Goal: Check status: Check status

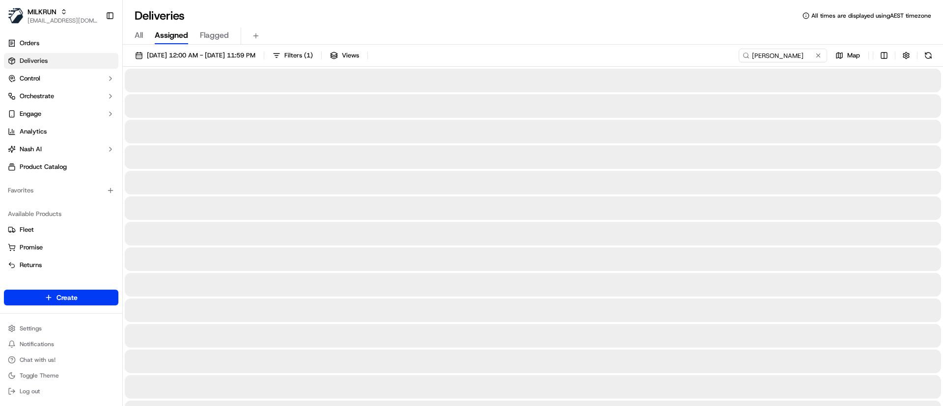
type input "[PERSON_NAME]"
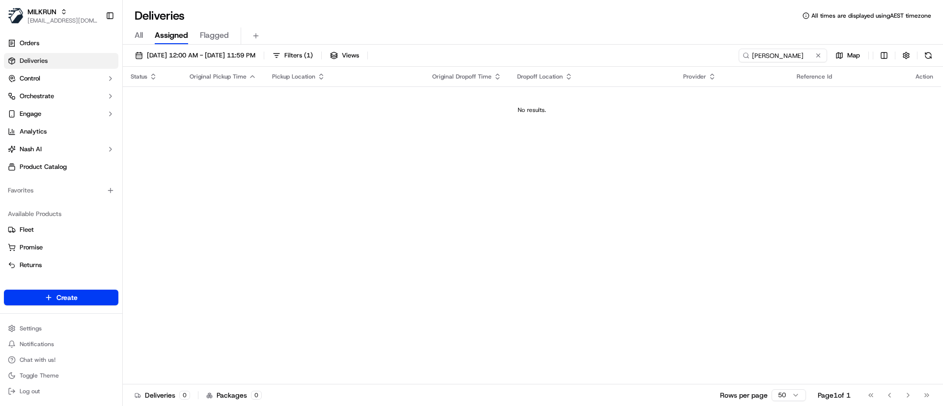
drag, startPoint x: 686, startPoint y: 65, endPoint x: 550, endPoint y: 74, distance: 136.4
click at [550, 74] on div "20/09/2025 12:00 AM - 20/09/2025 11:59 PM Filters ( 1 ) Views Tania DArcy Map S…" at bounding box center [533, 227] width 820 height 364
click at [255, 56] on span "20/09/2025 12:00 AM - 20/09/2025 11:59 PM" at bounding box center [201, 55] width 109 height 9
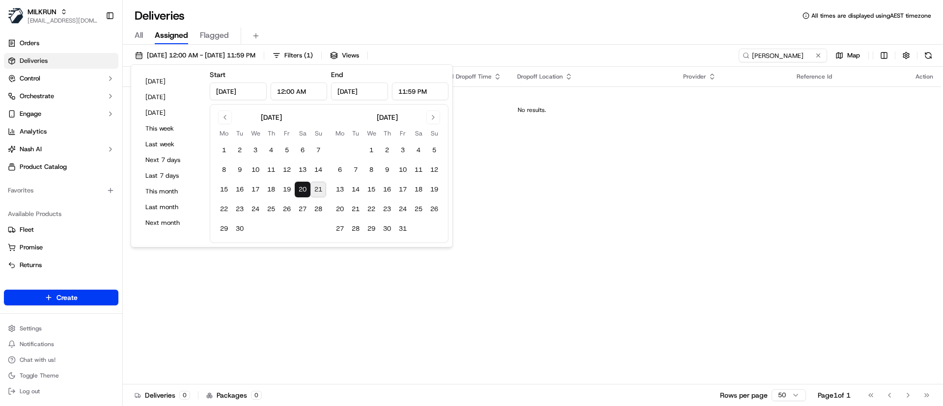
click at [317, 191] on button "21" at bounding box center [318, 190] width 16 height 16
type input "Sep 21, 2025"
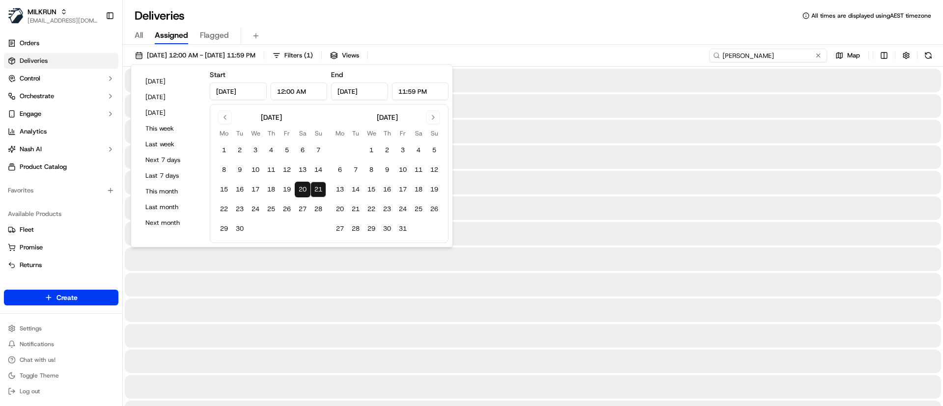
click at [798, 52] on input "[PERSON_NAME]" at bounding box center [768, 56] width 118 height 14
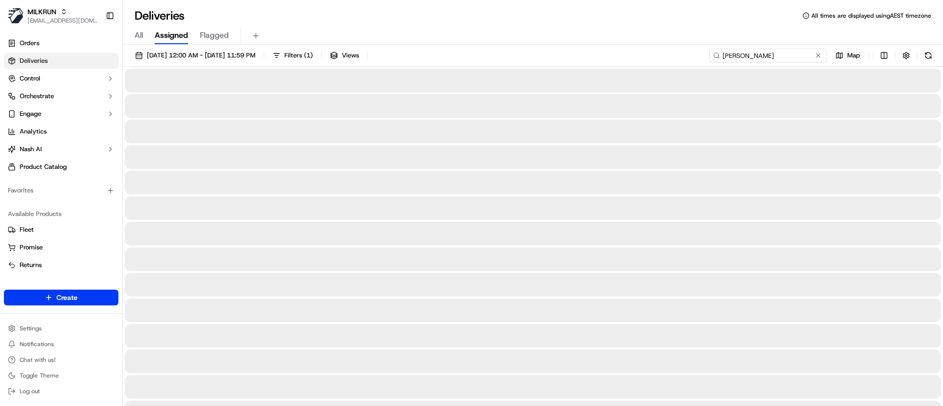
drag, startPoint x: 782, startPoint y: 57, endPoint x: 632, endPoint y: 53, distance: 149.9
click at [632, 53] on div "20/09/2025 12:00 AM - 21/09/2025 11:59 PM Filters ( 1 ) Views Tania DArcy Map" at bounding box center [533, 58] width 820 height 18
type input "m"
type input "Woolworths Marion"
click at [929, 56] on button at bounding box center [929, 56] width 14 height 14
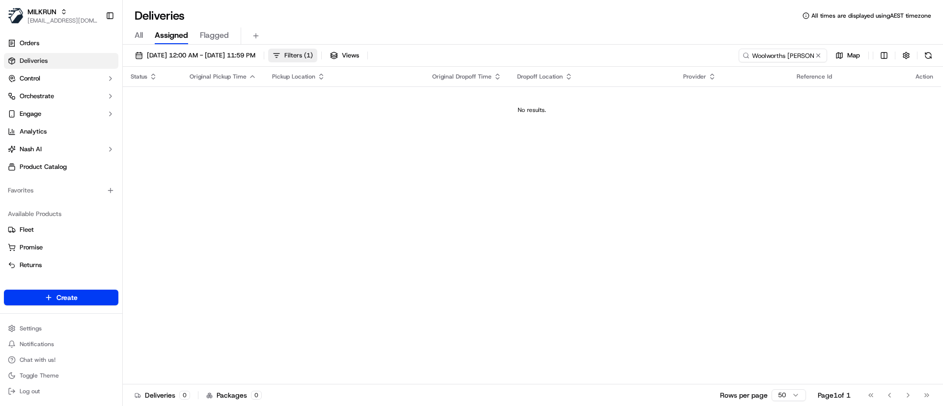
click at [313, 51] on span "Filters ( 1 )" at bounding box center [298, 55] width 28 height 9
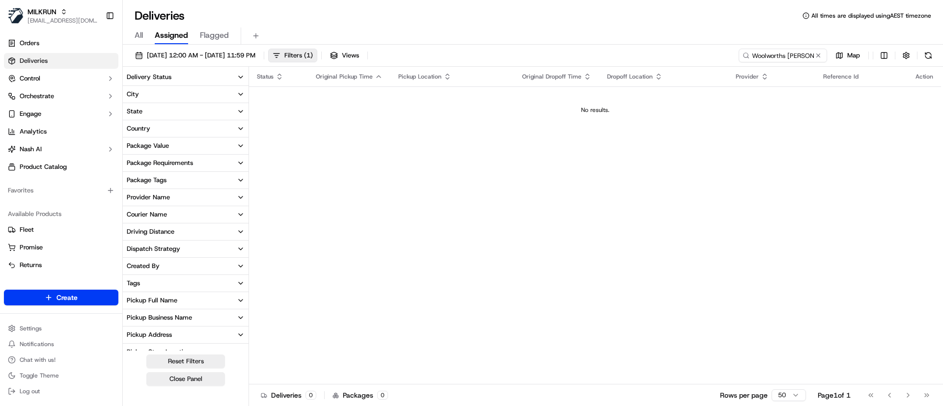
click at [239, 48] on div "20/09/2025 12:00 AM - 21/09/2025 11:59 PM Filters ( 1 ) Views Woolworths Marion…" at bounding box center [533, 227] width 820 height 364
click at [239, 54] on span "20/09/2025 12:00 AM - 21/09/2025 11:59 PM" at bounding box center [201, 55] width 109 height 9
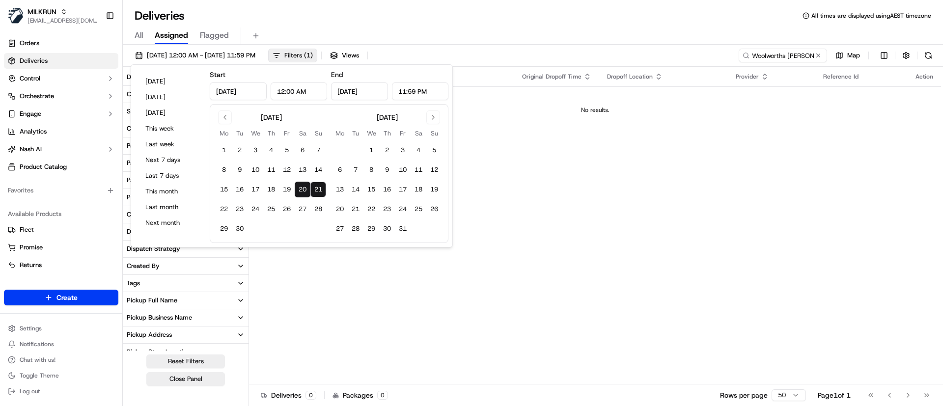
click at [317, 184] on button "21" at bounding box center [318, 190] width 16 height 16
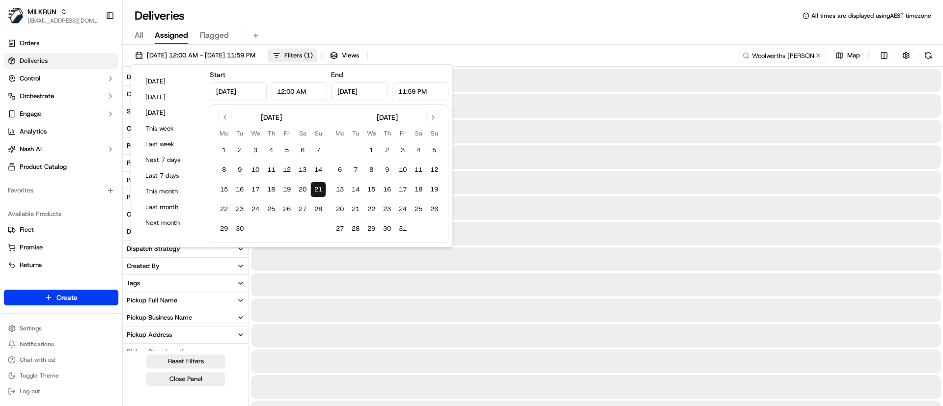
type input "Sep 21, 2025"
click at [318, 193] on button "21" at bounding box center [318, 190] width 16 height 16
click at [607, 165] on div at bounding box center [596, 157] width 690 height 24
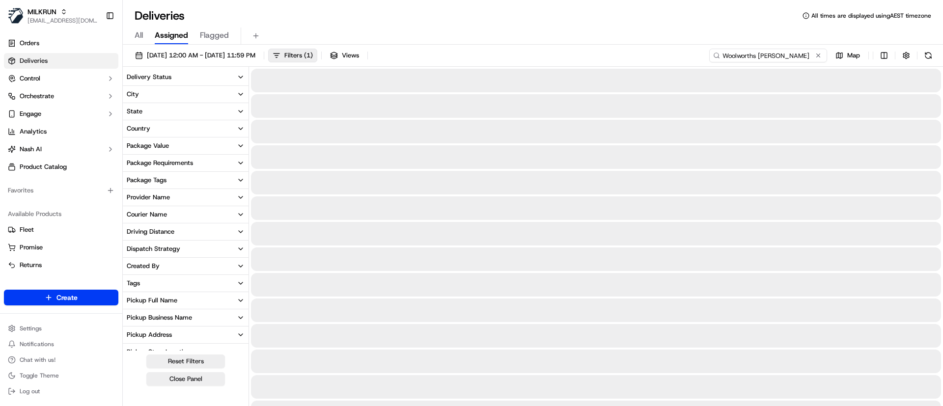
click at [803, 51] on input "Woolworths Marion" at bounding box center [768, 56] width 118 height 14
click at [927, 54] on button at bounding box center [929, 56] width 14 height 14
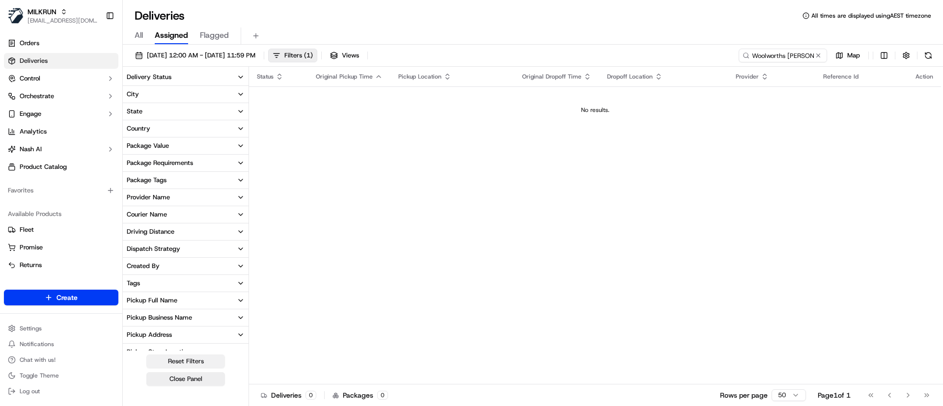
click at [188, 360] on button "Reset Filters" at bounding box center [185, 362] width 79 height 14
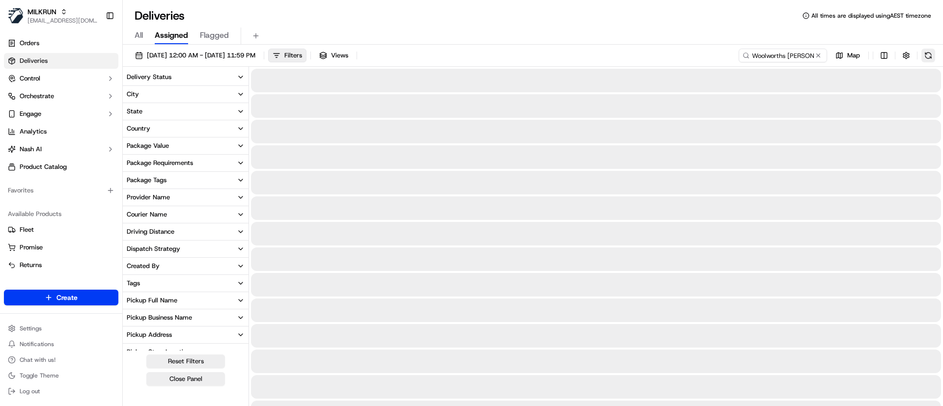
click at [926, 57] on button at bounding box center [929, 56] width 14 height 14
click at [753, 56] on input "Woolworths Marion" at bounding box center [768, 56] width 118 height 14
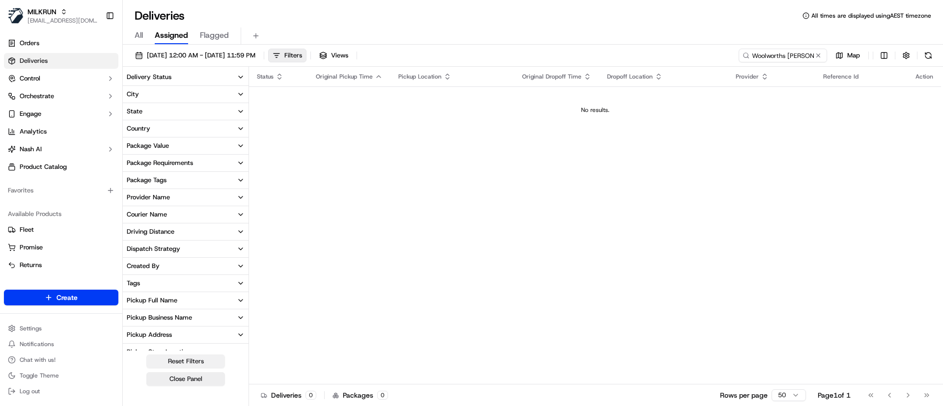
click at [180, 358] on button "Reset Filters" at bounding box center [185, 362] width 79 height 14
click at [777, 55] on input "Woolworths Marion" at bounding box center [768, 56] width 118 height 14
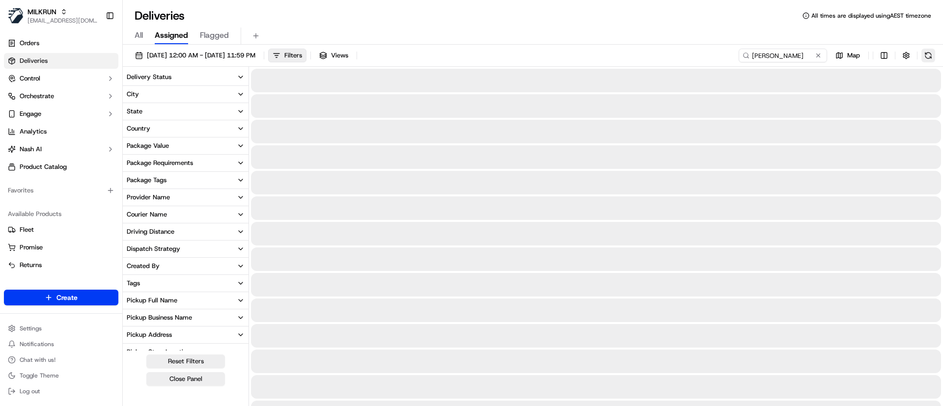
click at [932, 54] on button at bounding box center [929, 56] width 14 height 14
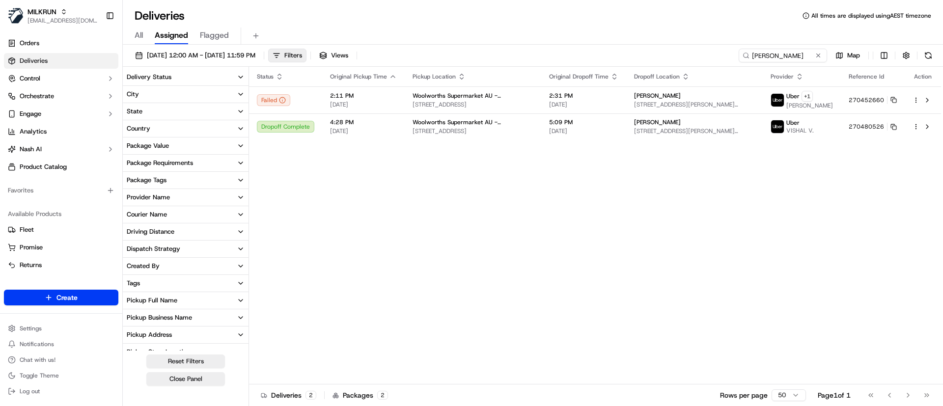
click at [378, 185] on div "Status Original Pickup Time Pickup Location Original Dropoff Time Dropoff Locat…" at bounding box center [595, 226] width 692 height 318
click at [594, 131] on span "[DATE]" at bounding box center [583, 131] width 69 height 8
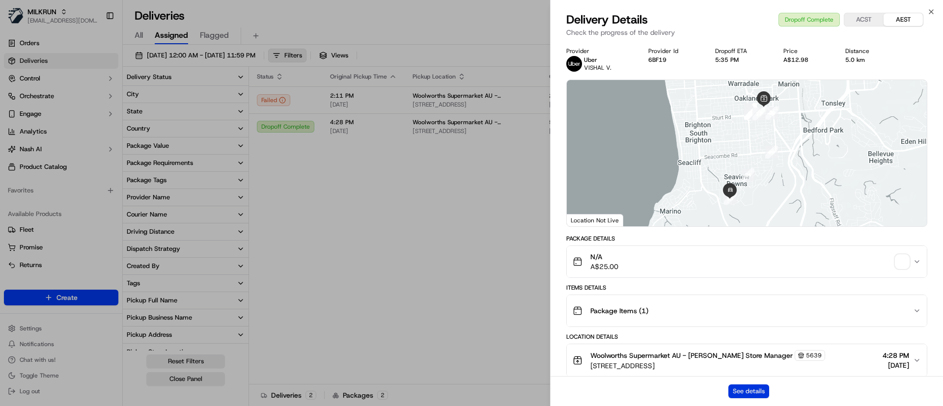
click at [748, 394] on button "See details" at bounding box center [749, 392] width 41 height 14
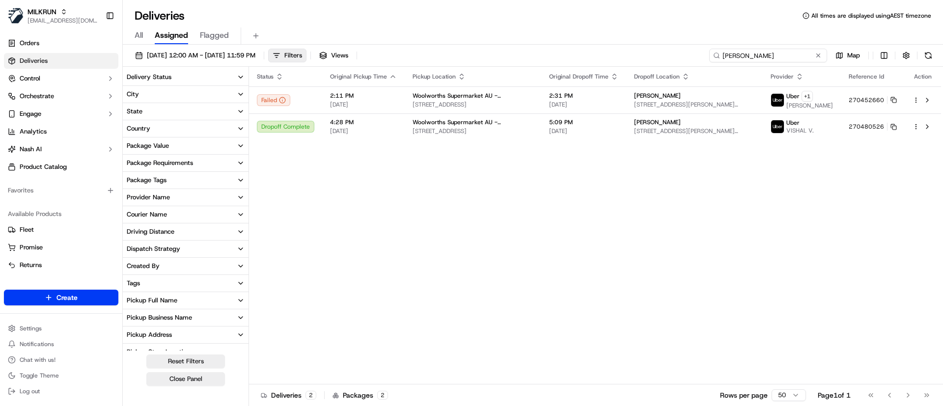
drag, startPoint x: 802, startPoint y: 53, endPoint x: 701, endPoint y: 48, distance: 100.8
click at [701, 49] on div "21/09/2025 12:00 AM - 21/09/2025 11:59 PM Filters Views Emily Goldner Map" at bounding box center [533, 58] width 820 height 18
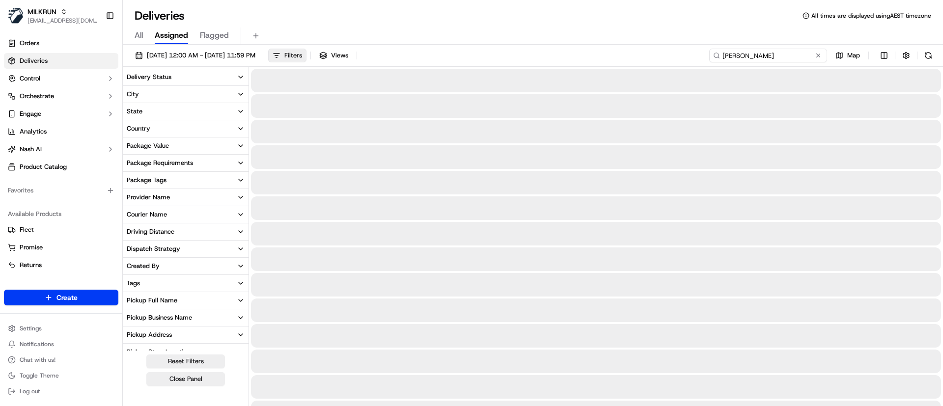
click at [751, 54] on input "[PERSON_NAME]" at bounding box center [768, 56] width 118 height 14
type input "Tania DAcy"
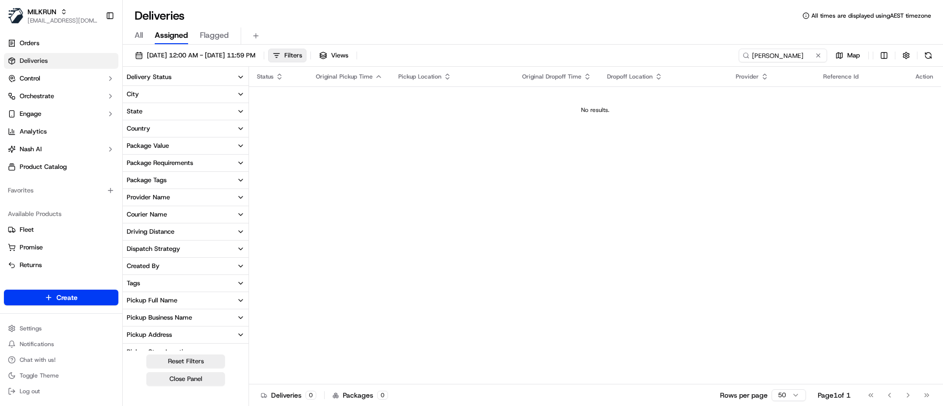
click at [38, 57] on span "Deliveries" at bounding box center [34, 60] width 28 height 9
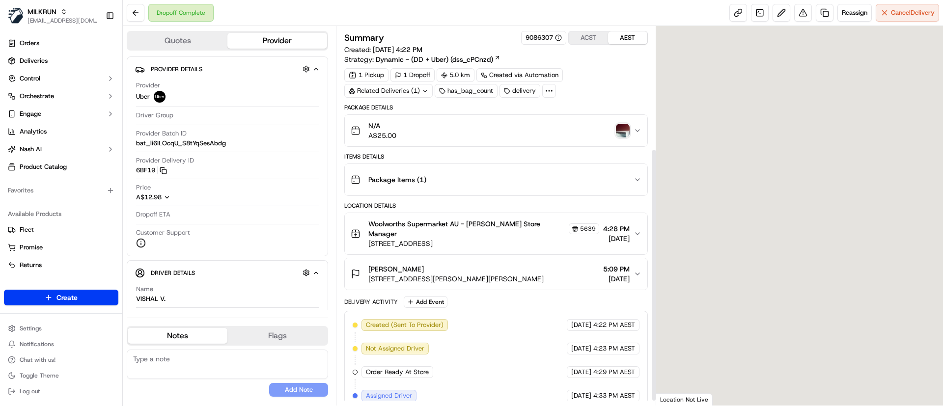
scroll to position [189, 0]
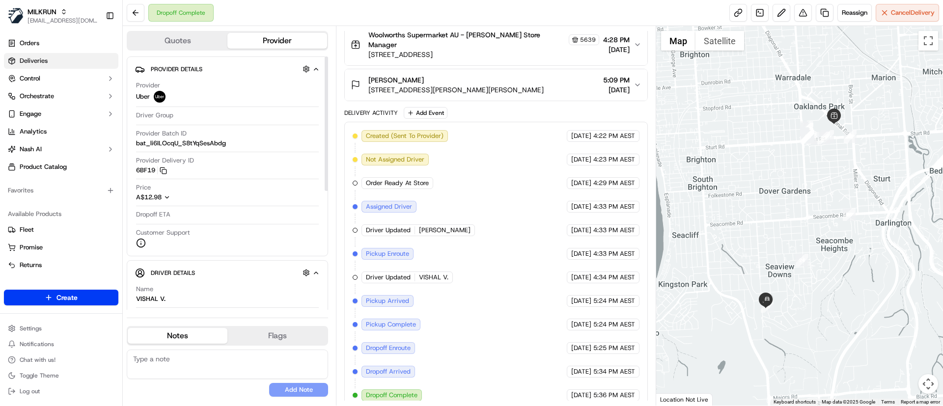
click at [36, 61] on span "Deliveries" at bounding box center [34, 60] width 28 height 9
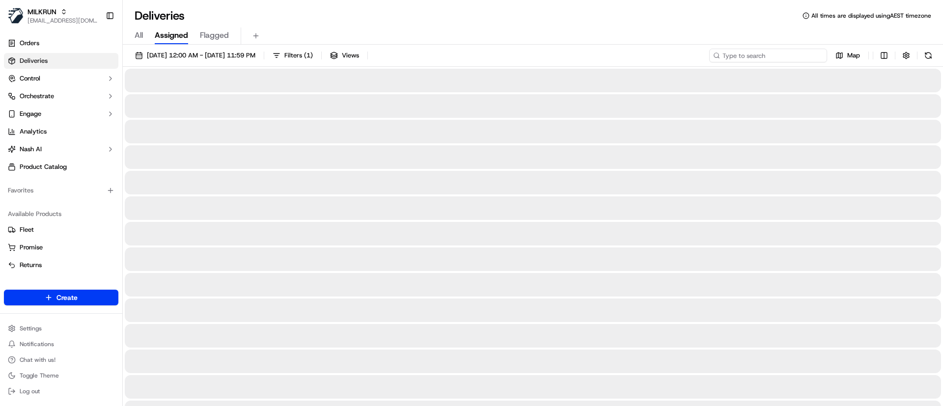
click at [776, 57] on input at bounding box center [768, 56] width 118 height 14
paste input "dfde2801-e0ae-491c-ba2b-f19f34eed113"
type input "dfde2801-e0ae-491c-ba2b-f19f34eed113"
click at [931, 54] on button at bounding box center [929, 56] width 14 height 14
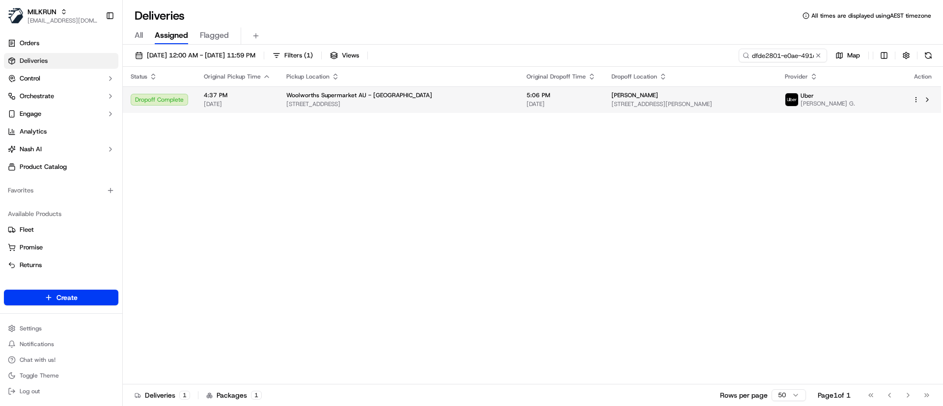
click at [567, 104] on td "5:06 PM [DATE]" at bounding box center [561, 99] width 85 height 27
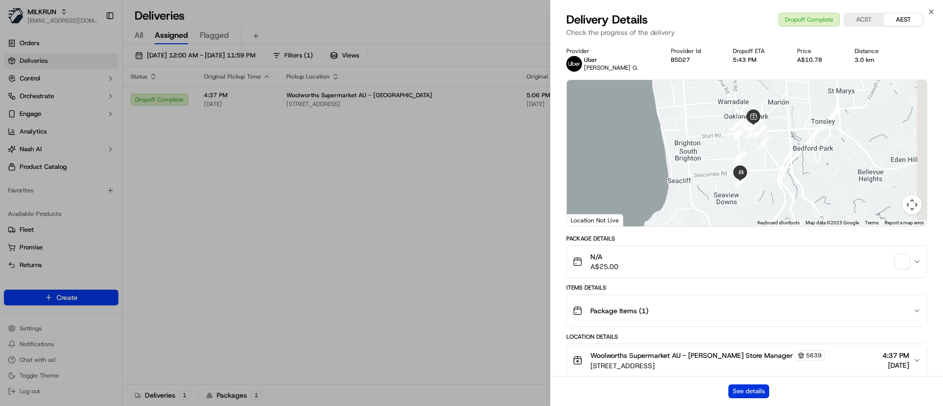
click at [733, 392] on button "See details" at bounding box center [749, 392] width 41 height 14
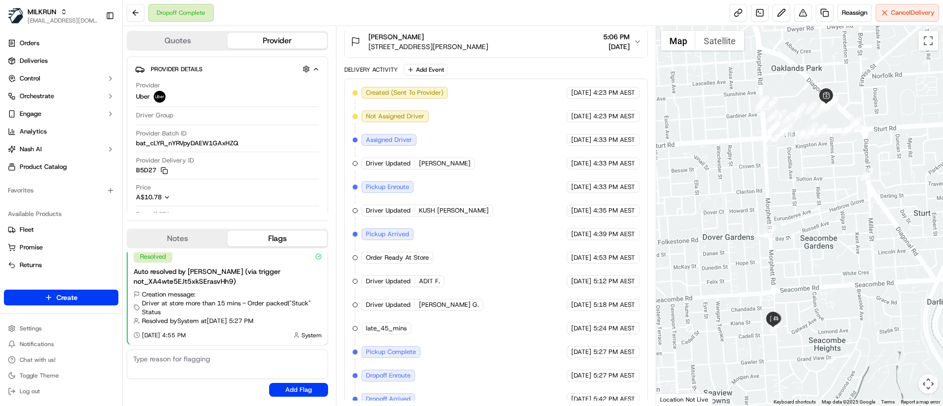
scroll to position [260, 0]
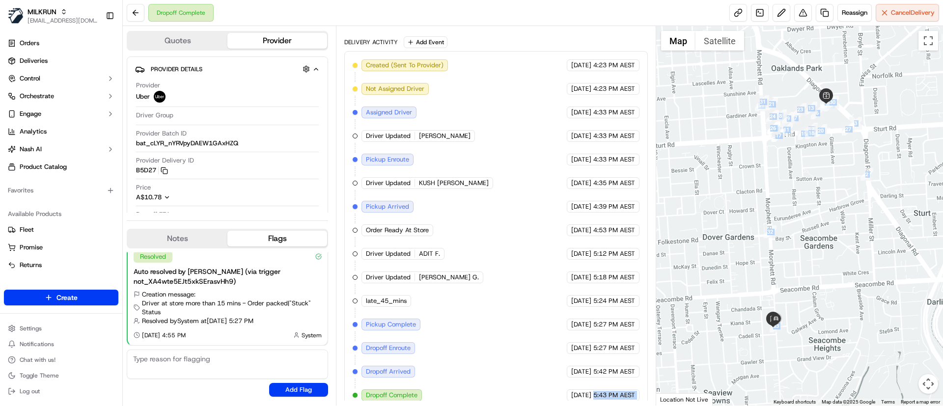
drag, startPoint x: 574, startPoint y: 389, endPoint x: 657, endPoint y: 390, distance: 82.5
click at [657, 390] on div "Quotes Provider Provider Details Hidden ( 1 ) Provider Uber Driver Group Provid…" at bounding box center [533, 216] width 820 height 380
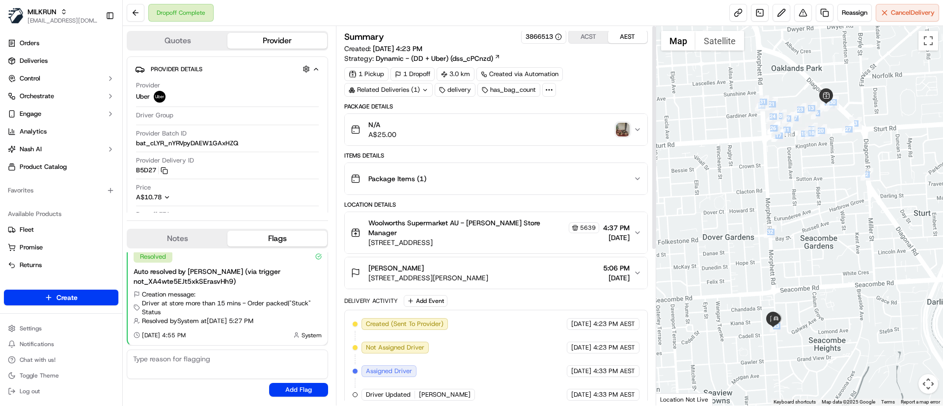
scroll to position [0, 0]
